Goal: Complete application form: Complete application form

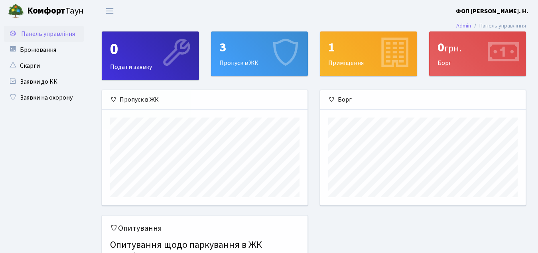
scroll to position [115, 205]
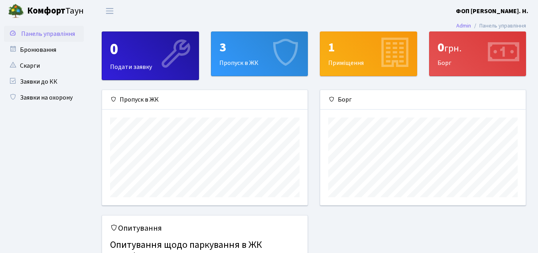
click at [158, 56] on icon at bounding box center [176, 54] width 38 height 38
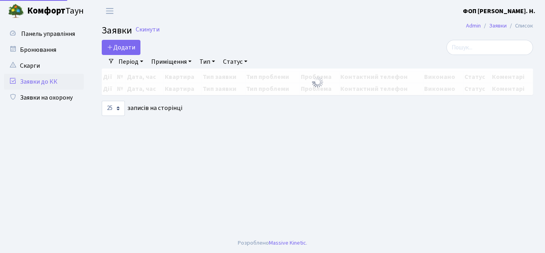
select select "25"
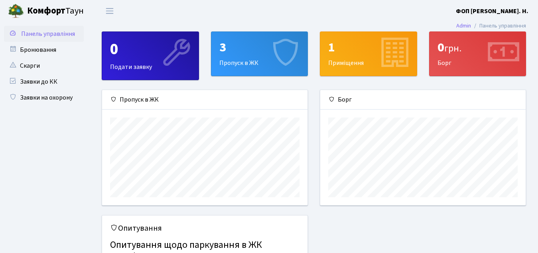
scroll to position [115, 205]
click at [51, 100] on link "Заявки на охорону" at bounding box center [44, 98] width 80 height 16
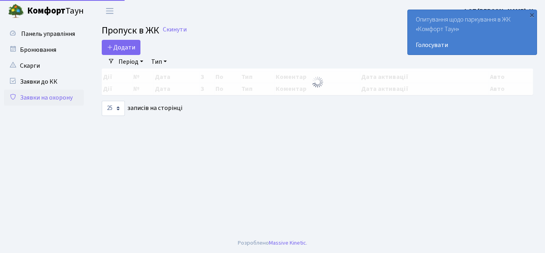
select select "25"
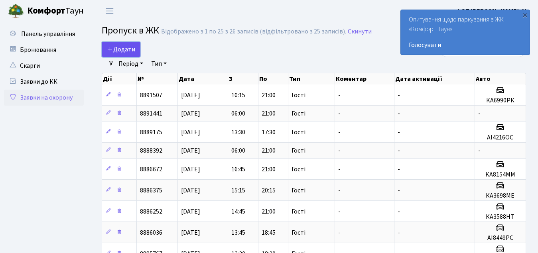
click at [118, 46] on span "Додати" at bounding box center [121, 49] width 28 height 9
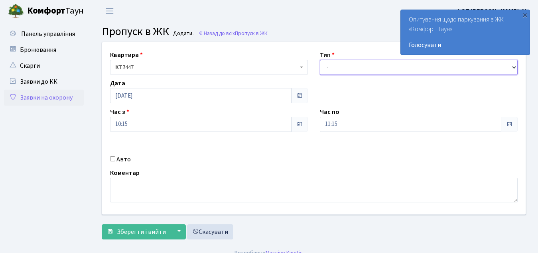
click at [362, 62] on select "- Доставка Таксі Гості Сервіс" at bounding box center [419, 67] width 198 height 15
select select "3"
click at [320, 60] on select "- Доставка Таксі Гості Сервіс" at bounding box center [419, 67] width 198 height 15
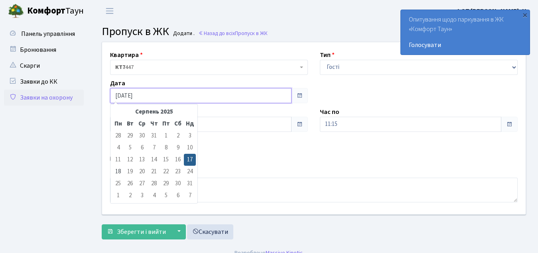
click at [153, 96] on input "[DATE]" at bounding box center [200, 95] width 181 height 15
click at [32, 154] on ul "Панель управління" at bounding box center [44, 132] width 80 height 213
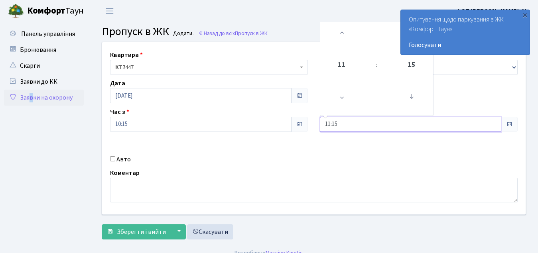
click at [369, 122] on input "11:15" at bounding box center [410, 124] width 181 height 15
click at [343, 96] on icon at bounding box center [342, 97] width 22 height 22
click at [340, 37] on icon at bounding box center [342, 34] width 22 height 22
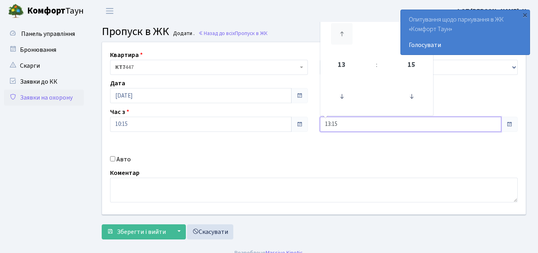
click at [340, 37] on icon at bounding box center [342, 34] width 22 height 22
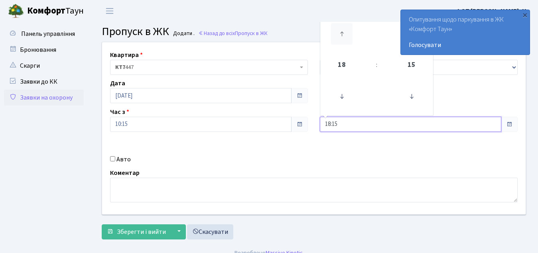
click at [340, 37] on icon at bounding box center [342, 34] width 22 height 22
type input "19:15"
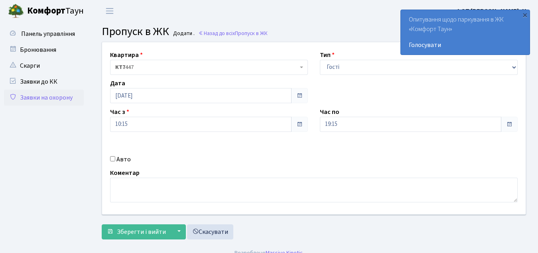
click at [348, 154] on div "Квартира <b>КТ7</b>&nbsp;&nbsp;&nbsp;447 КТ7 447 Тип - Доставка Таксі Гості Сер…" at bounding box center [313, 128] width 435 height 172
click at [110, 159] on input "Авто" at bounding box center [112, 158] width 5 height 5
checkbox input "true"
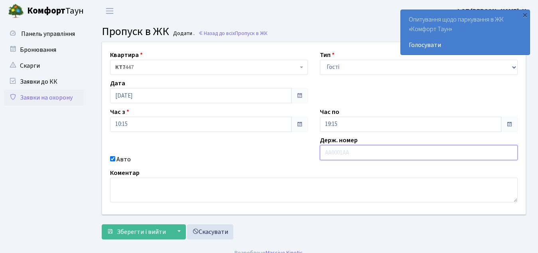
click at [368, 154] on input "text" at bounding box center [419, 152] width 198 height 15
paste input "КА0970РВ"
type input "КА0970РВ"
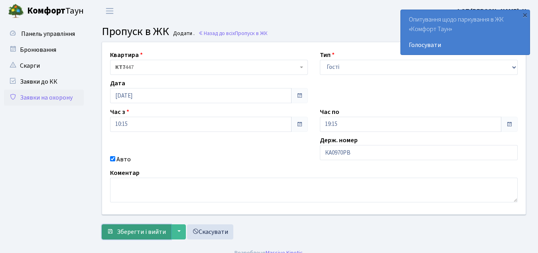
click at [141, 233] on span "Зберегти і вийти" at bounding box center [141, 232] width 49 height 9
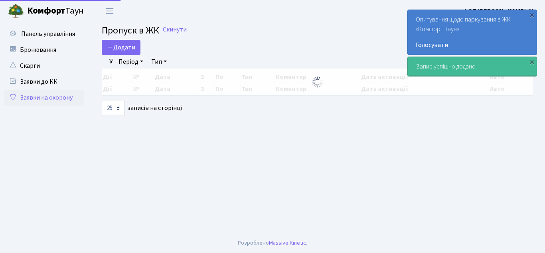
select select "25"
